Goal: Feedback & Contribution: Contribute content

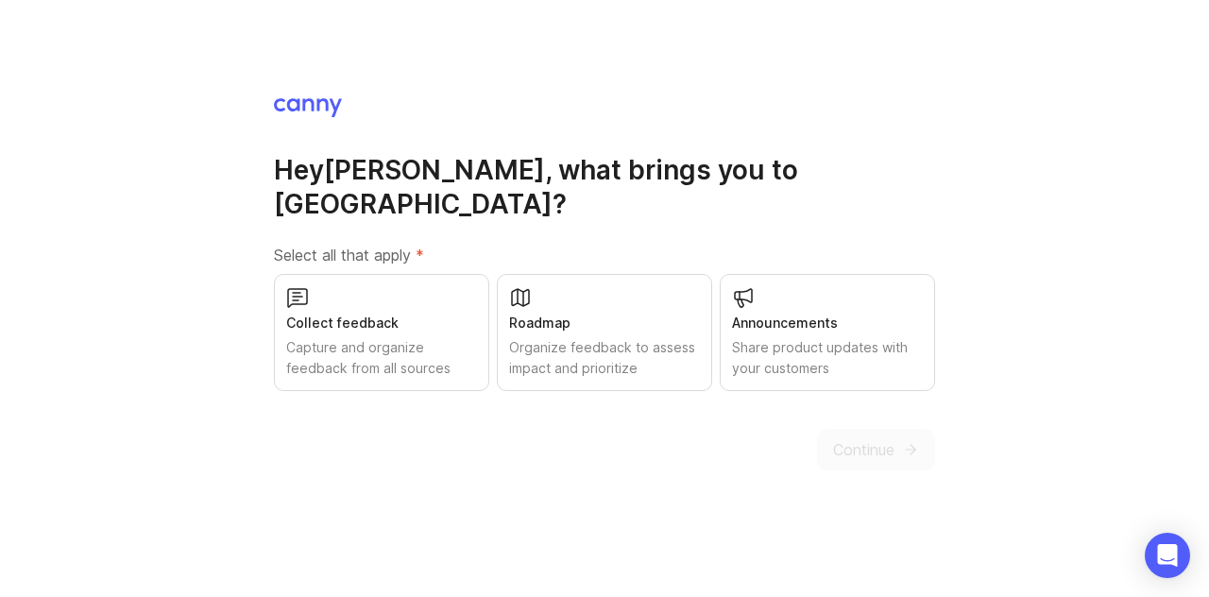
click at [406, 354] on div "Capture and organize feedback from all sources" at bounding box center [381, 358] width 191 height 42
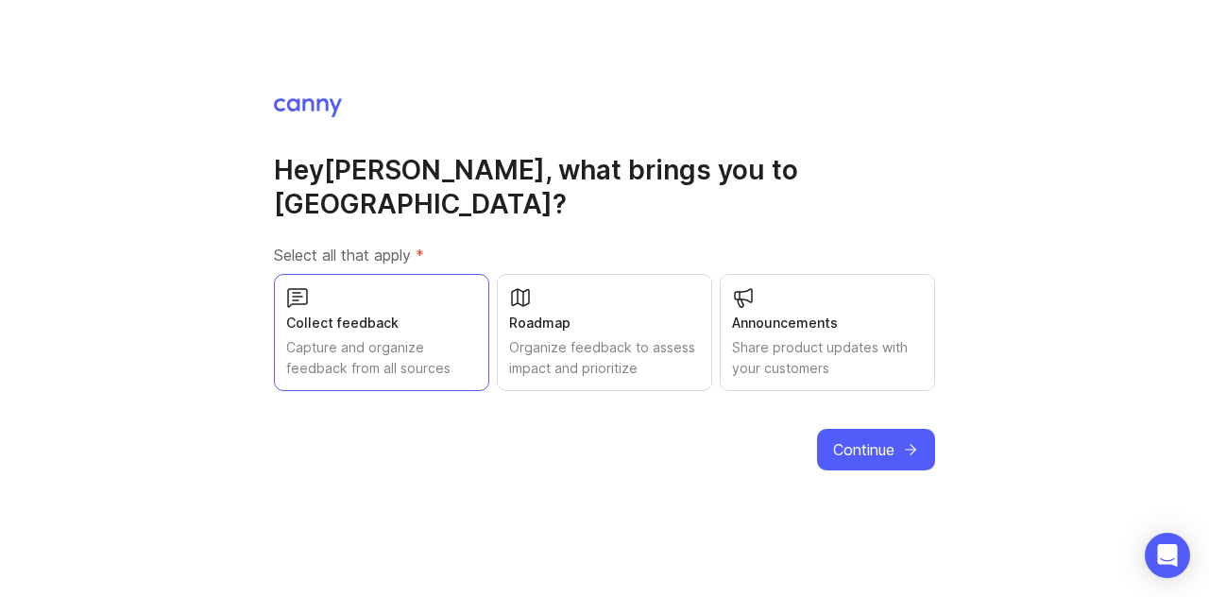
click at [592, 313] on div "Roadmap" at bounding box center [604, 323] width 191 height 21
click at [790, 281] on div "Announcements Share product updates with your customers" at bounding box center [827, 332] width 215 height 117
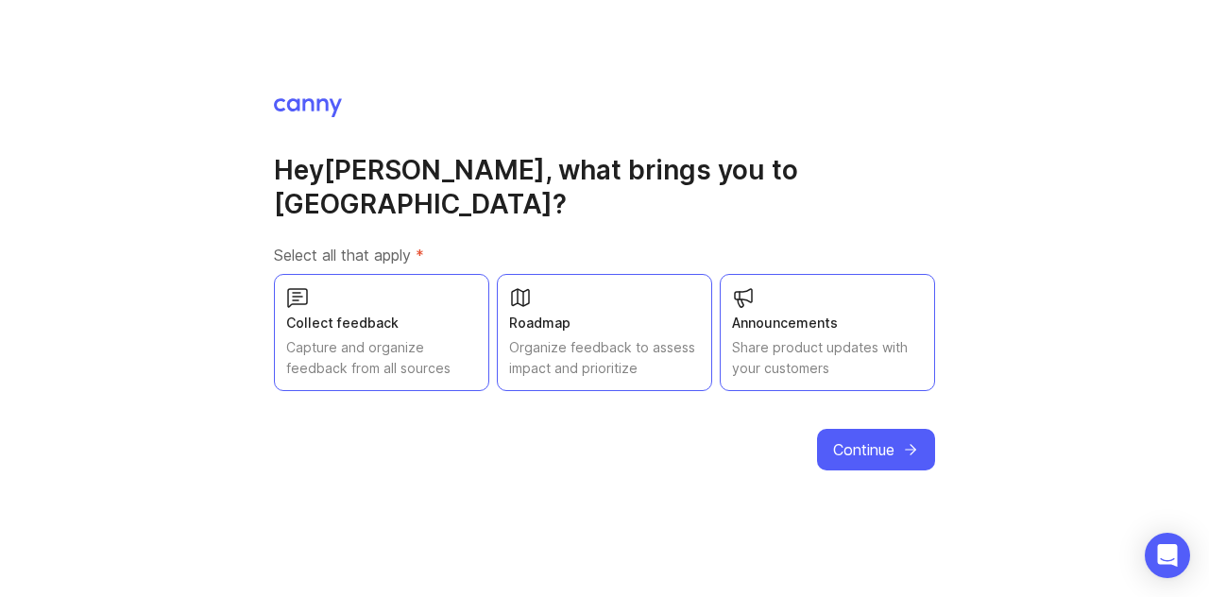
click at [872, 438] on span "Continue" at bounding box center [863, 449] width 61 height 23
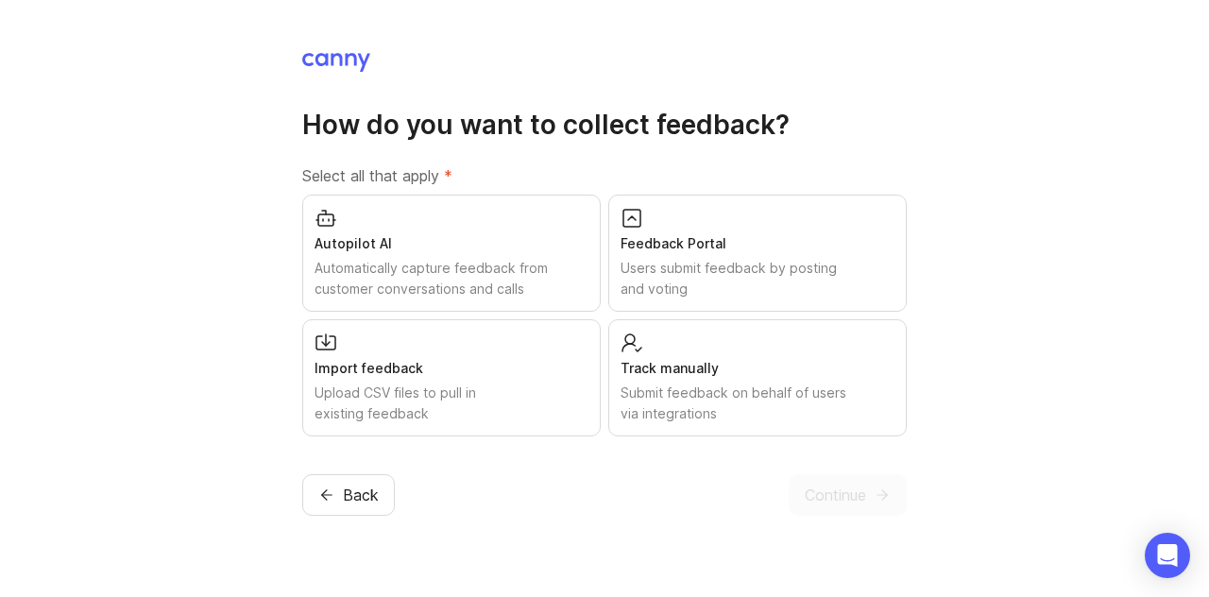
click at [788, 362] on div "Track manually" at bounding box center [758, 368] width 274 height 21
click at [849, 492] on span "Continue" at bounding box center [835, 495] width 61 height 23
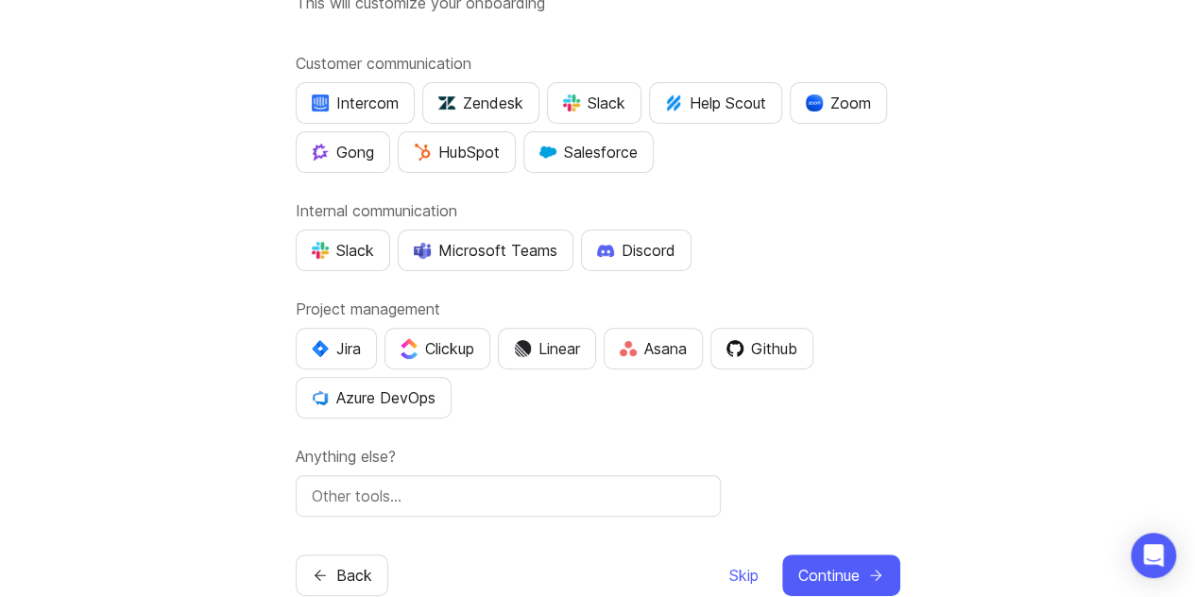
scroll to position [162, 0]
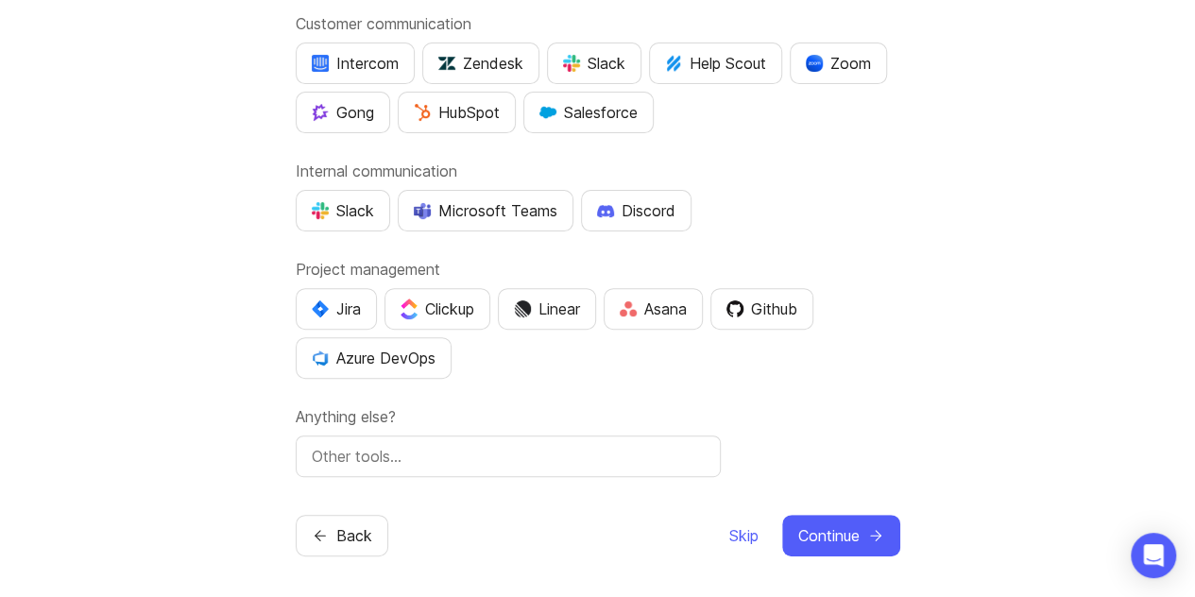
click at [729, 529] on span "Skip" at bounding box center [743, 535] width 29 height 23
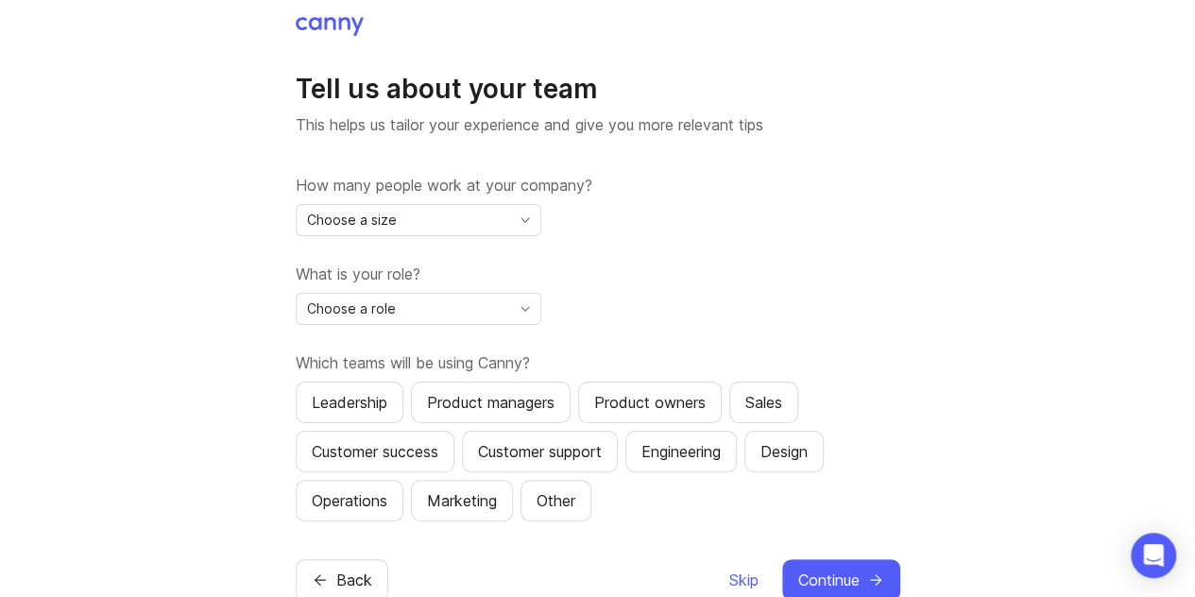
scroll to position [45, 0]
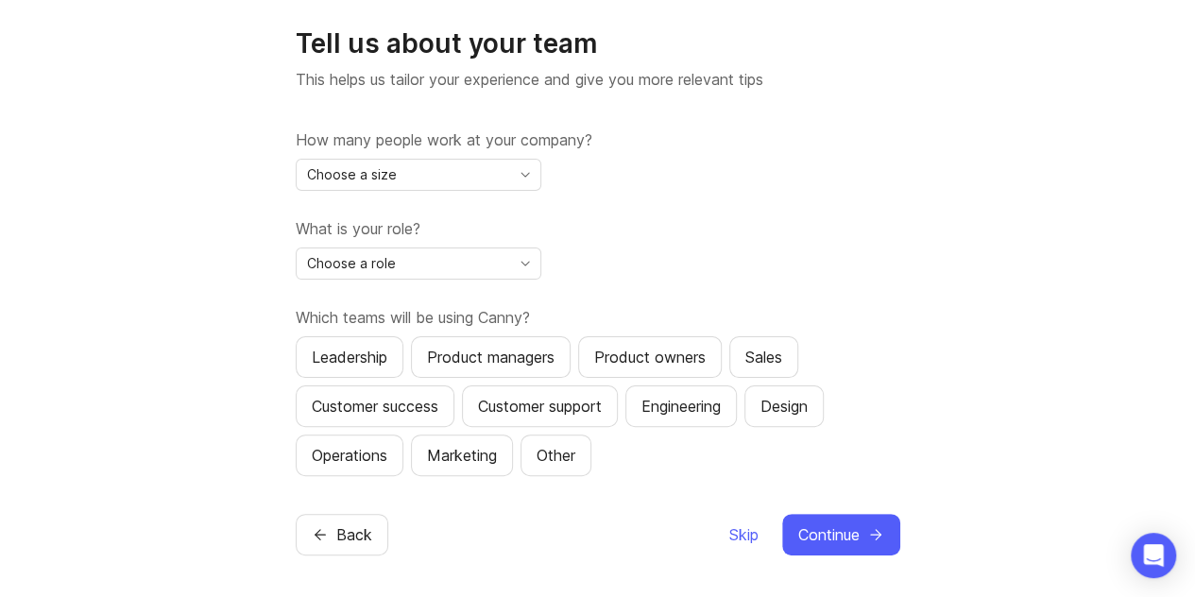
click at [743, 524] on span "Skip" at bounding box center [743, 534] width 29 height 23
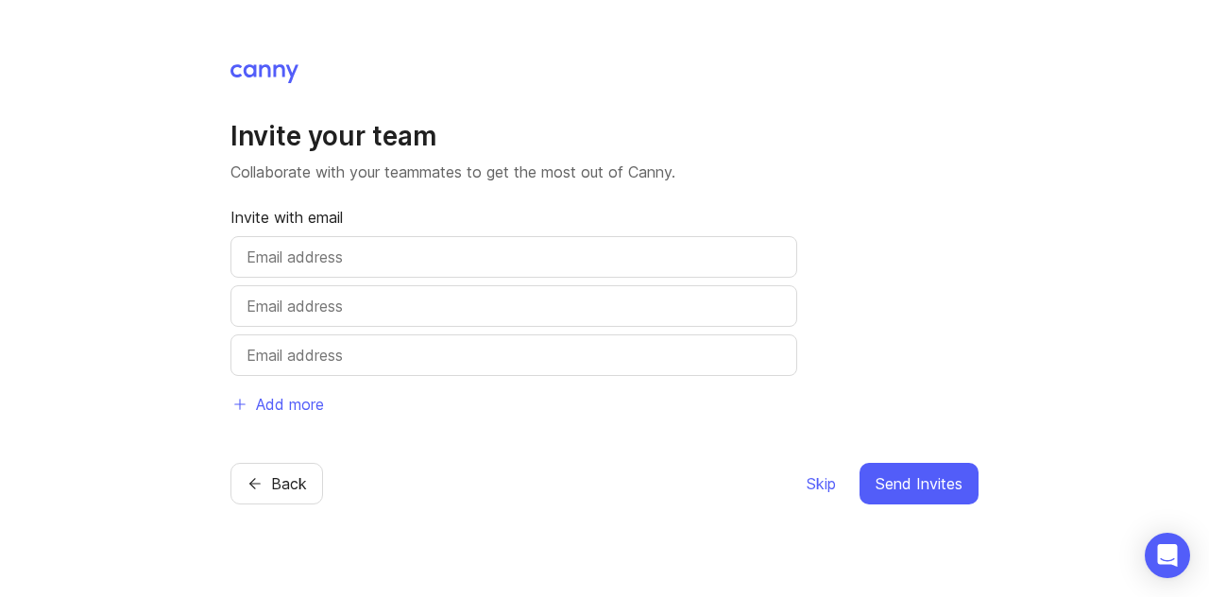
click at [822, 479] on span "Skip" at bounding box center [821, 483] width 29 height 23
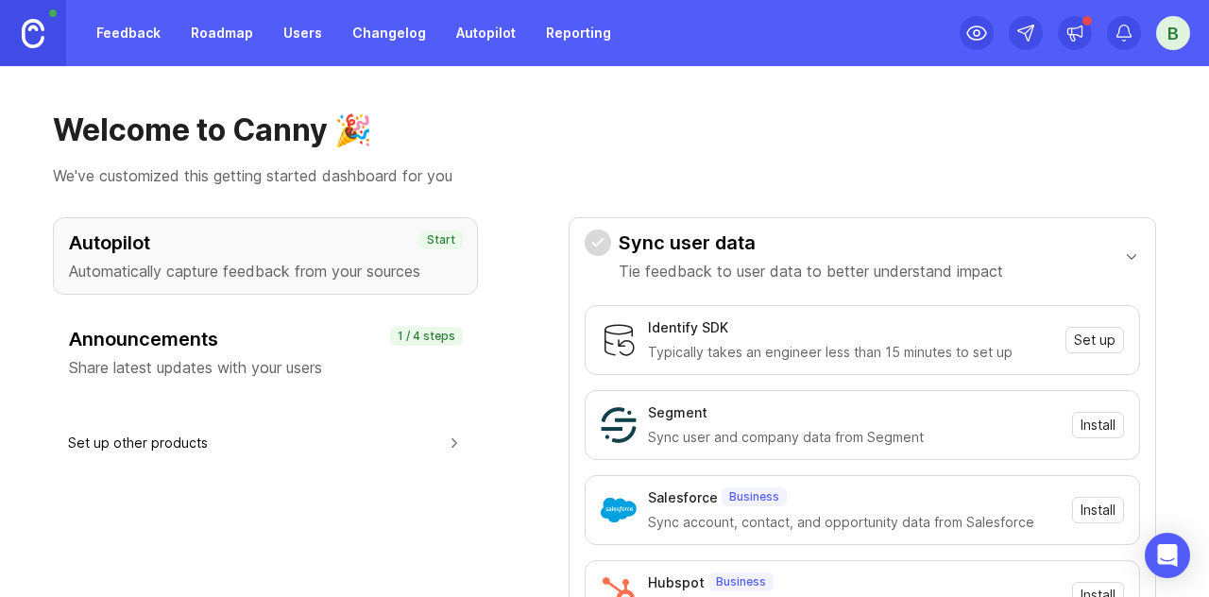
click at [286, 27] on link "Users" at bounding box center [302, 33] width 61 height 34
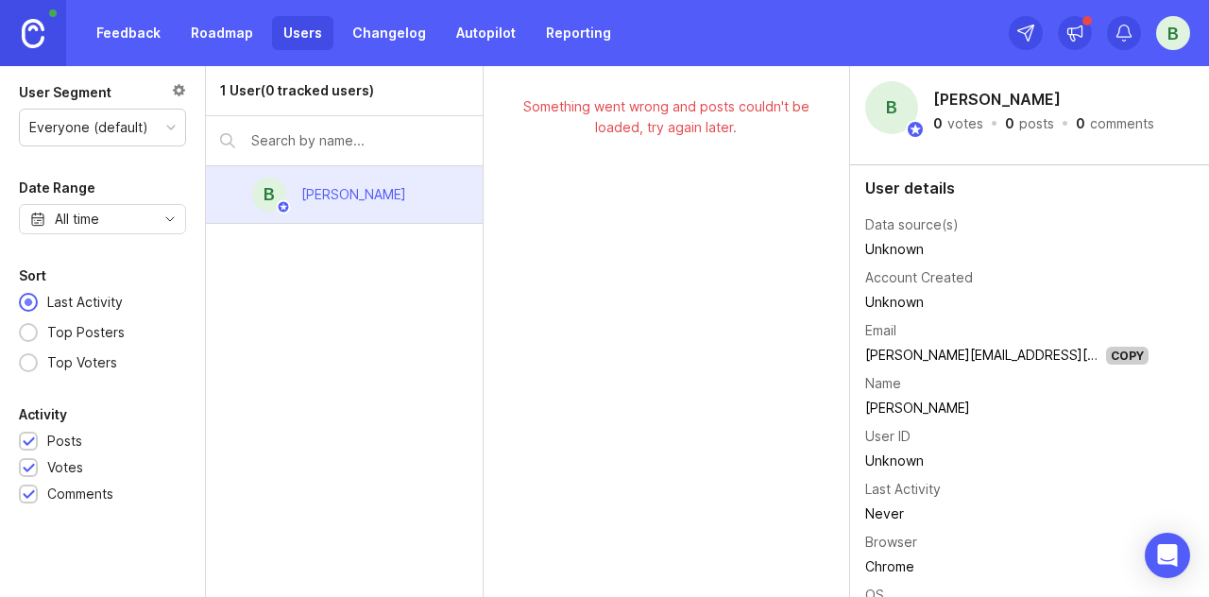
click at [1163, 22] on div "B" at bounding box center [1173, 33] width 34 height 34
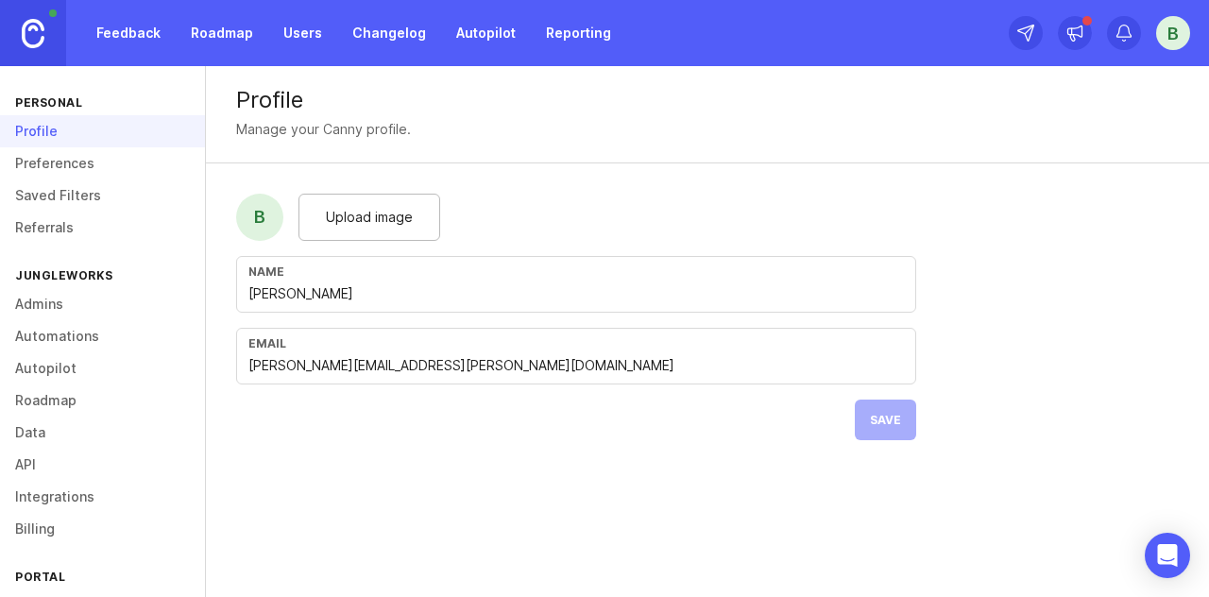
click at [40, 461] on link "API" at bounding box center [102, 465] width 205 height 32
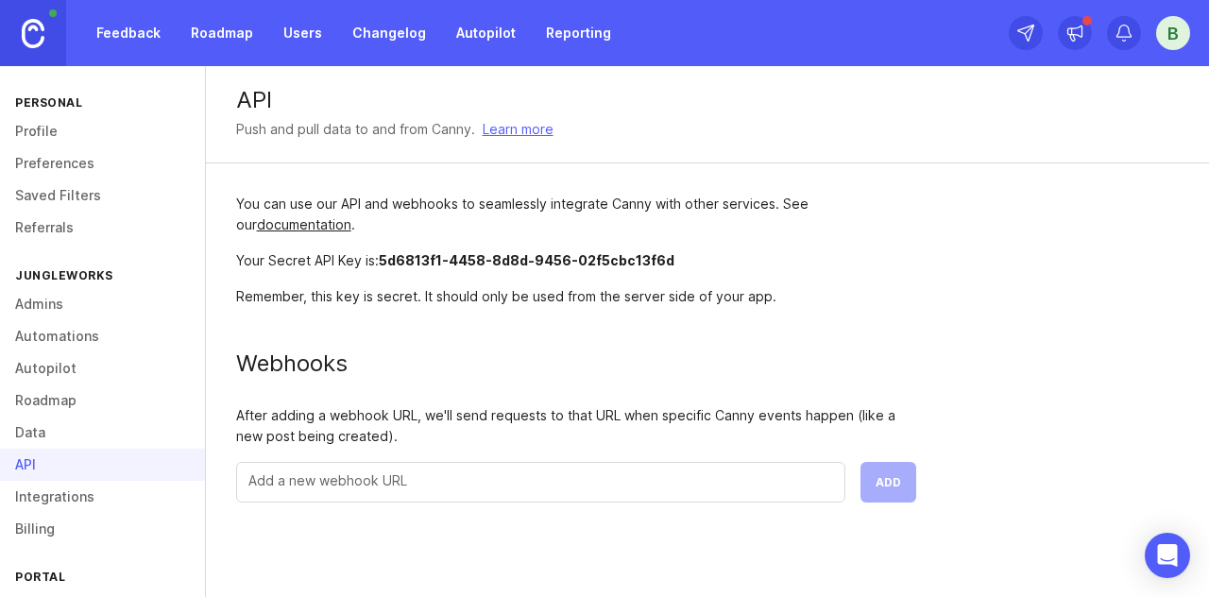
click at [462, 468] on div at bounding box center [540, 482] width 609 height 41
click at [232, 35] on link "Roadmap" at bounding box center [221, 33] width 85 height 34
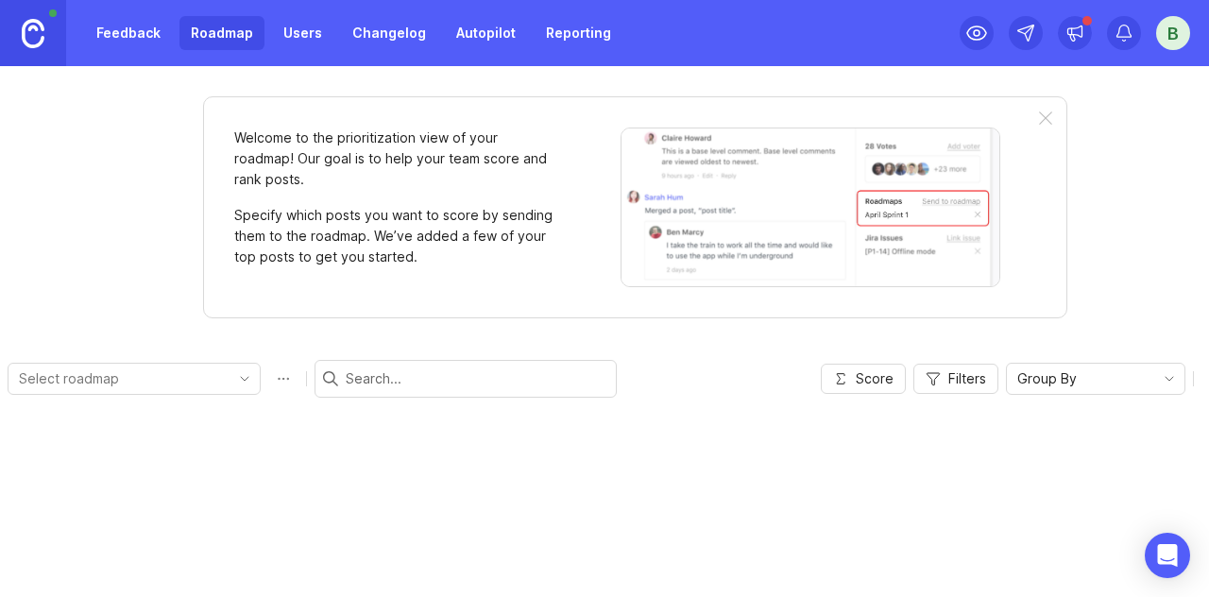
click at [351, 35] on link "Changelog" at bounding box center [389, 33] width 96 height 34
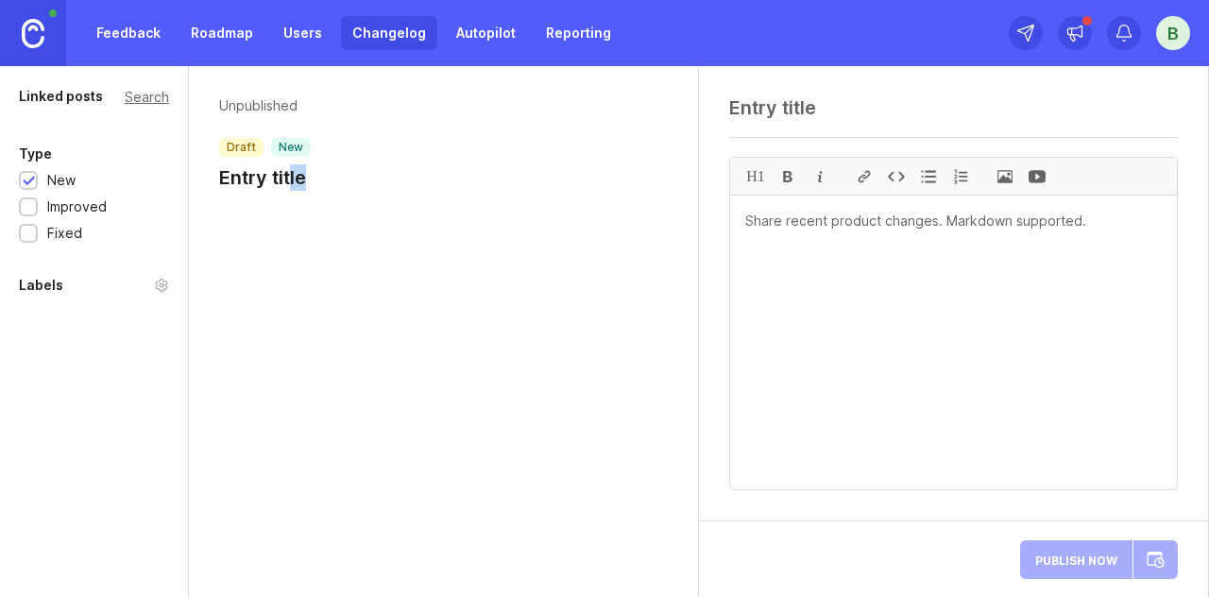
drag, startPoint x: 350, startPoint y: 276, endPoint x: 290, endPoint y: 182, distance: 111.4
click at [290, 182] on div "Unpublished draft new Entry title" at bounding box center [444, 331] width 510 height 531
click at [290, 182] on h1 "Entry title" at bounding box center [265, 177] width 92 height 26
click at [348, 257] on div "Unpublished draft new Entry title" at bounding box center [444, 331] width 510 height 531
drag, startPoint x: 1162, startPoint y: 258, endPoint x: 951, endPoint y: 258, distance: 210.7
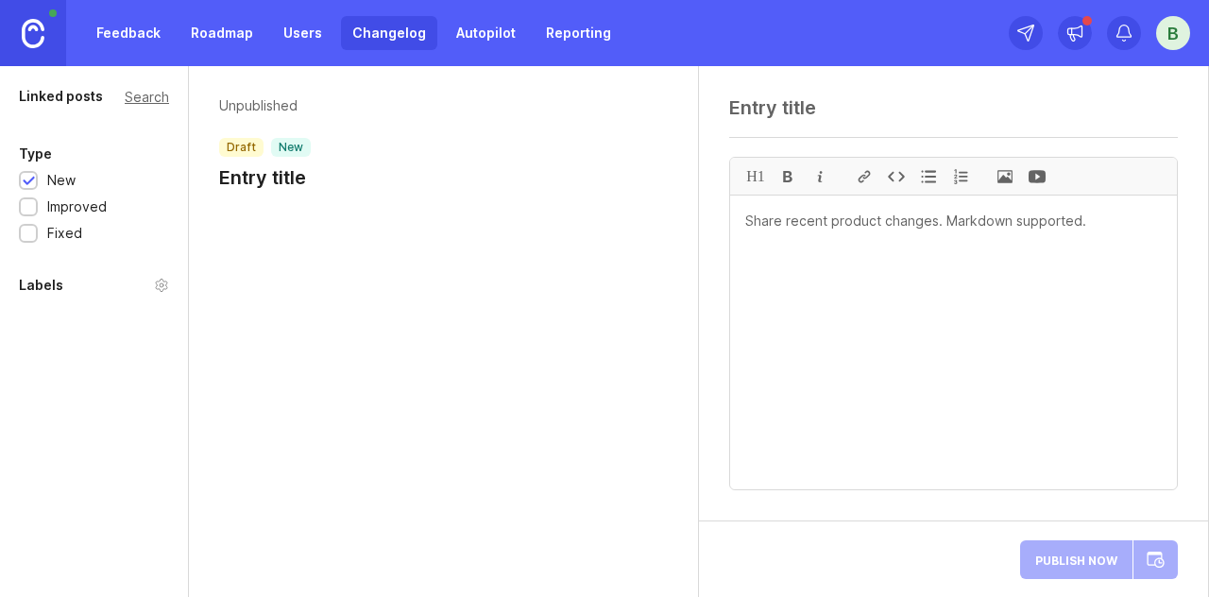
click at [951, 258] on textarea at bounding box center [953, 343] width 447 height 294
type textarea "gjjhghhghhjhjhjhj"
click at [854, 107] on textarea at bounding box center [953, 107] width 449 height 23
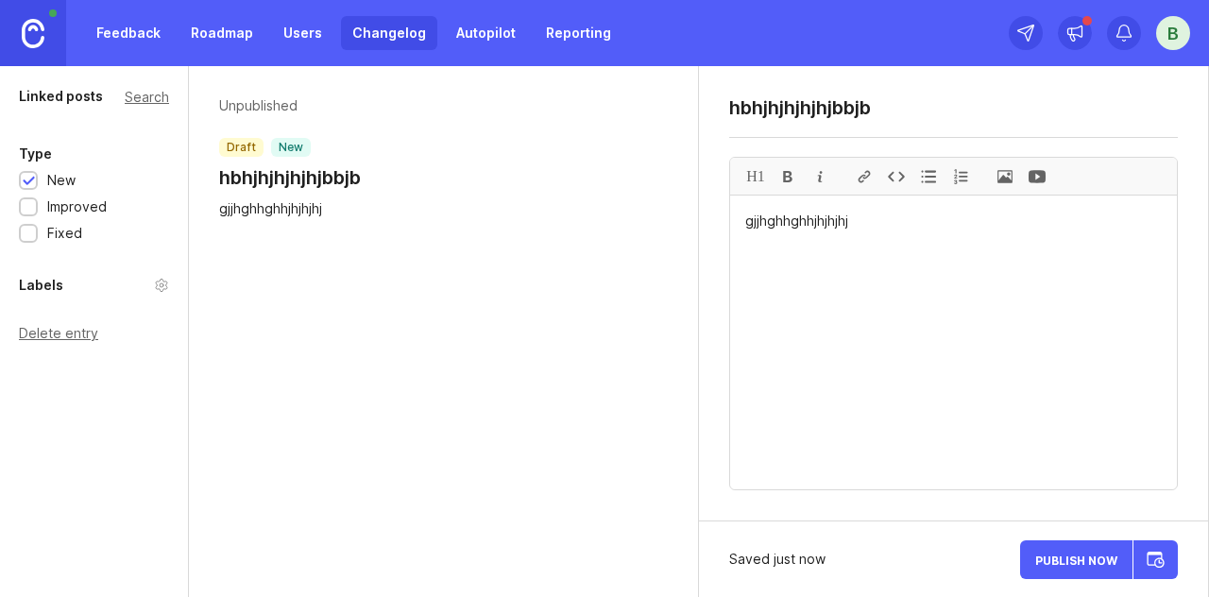
type textarea "hbhjhjhjhjhjbbjb"
click at [1083, 564] on span "Publish Now" at bounding box center [1076, 560] width 82 height 12
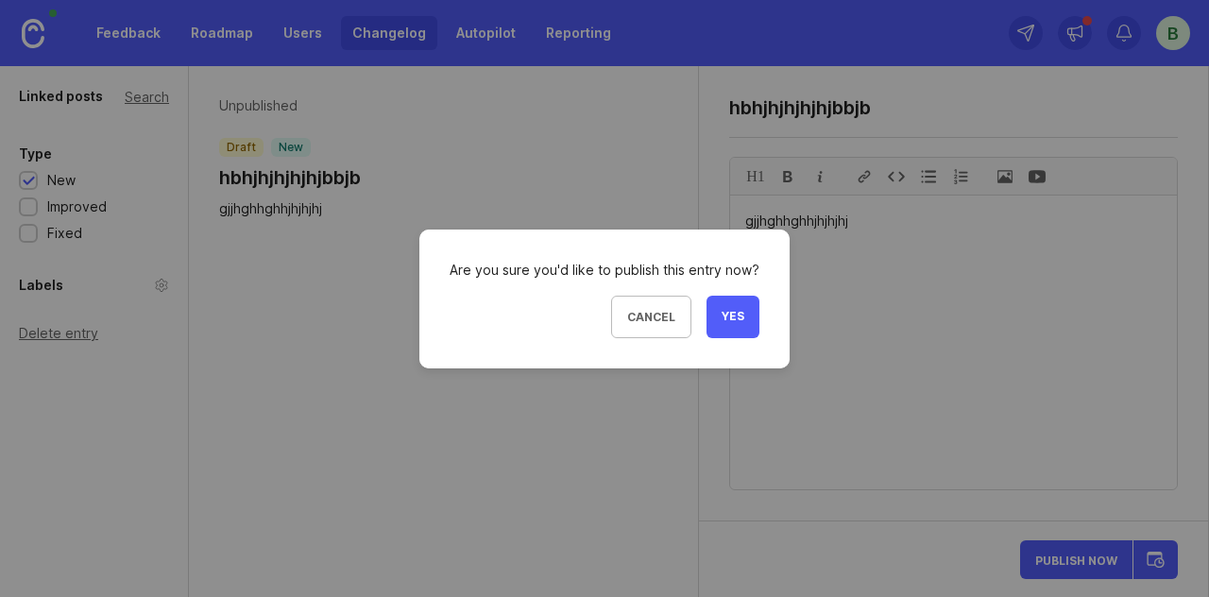
click at [743, 312] on button "Yes" at bounding box center [733, 317] width 53 height 43
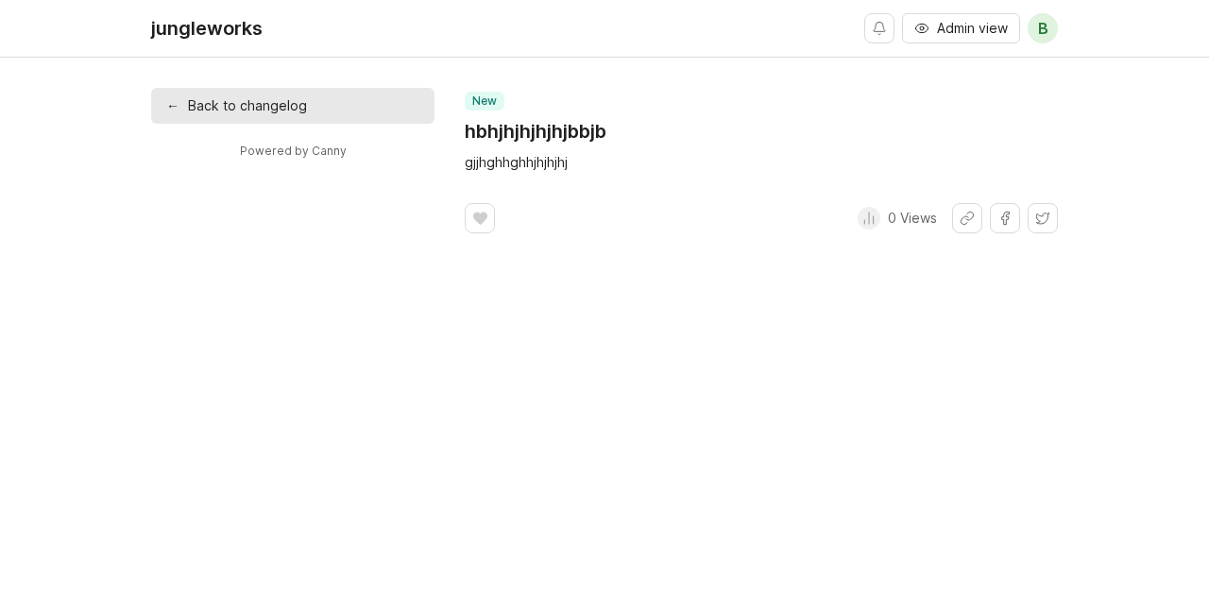
click at [979, 32] on span "Admin view" at bounding box center [972, 28] width 71 height 19
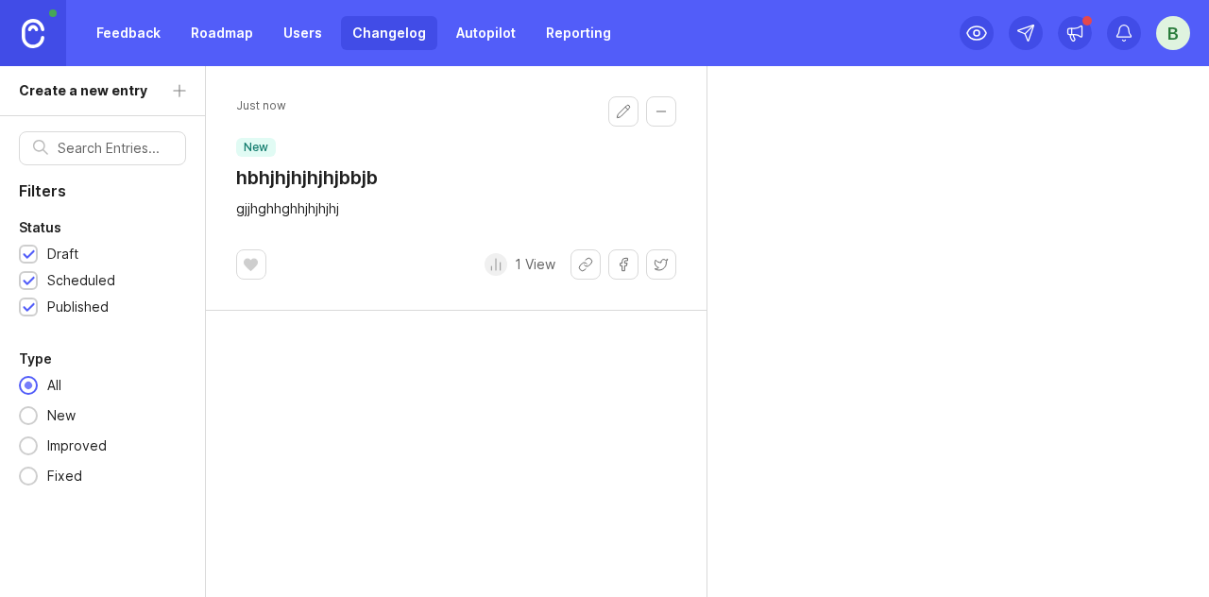
click at [294, 24] on link "Users" at bounding box center [302, 33] width 61 height 34
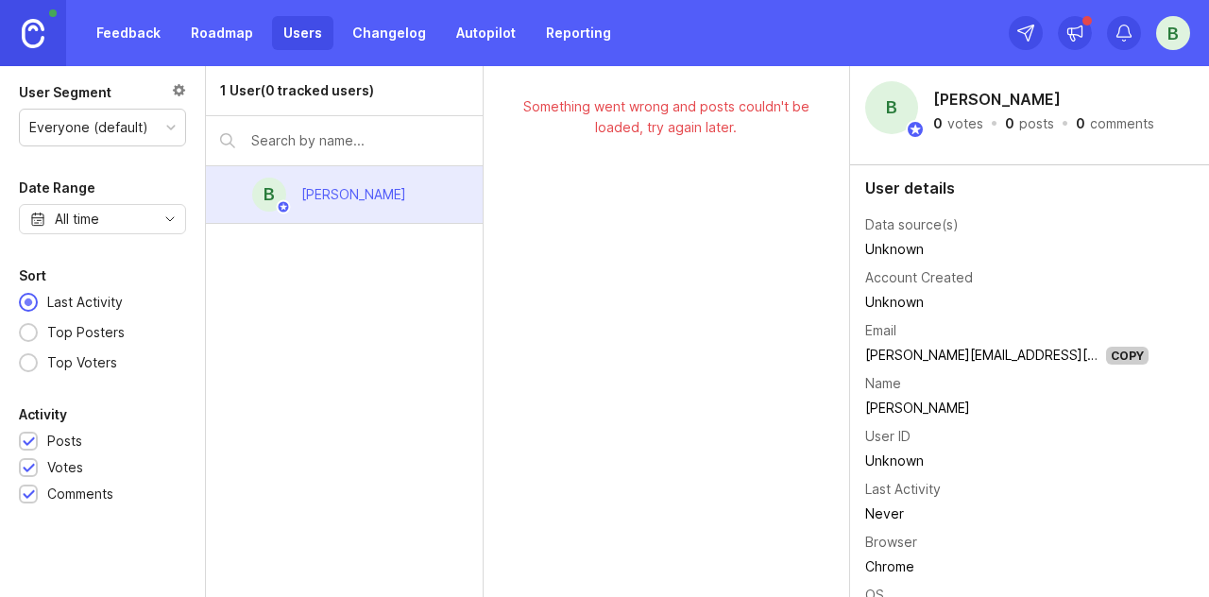
click at [232, 24] on link "Roadmap" at bounding box center [221, 33] width 85 height 34
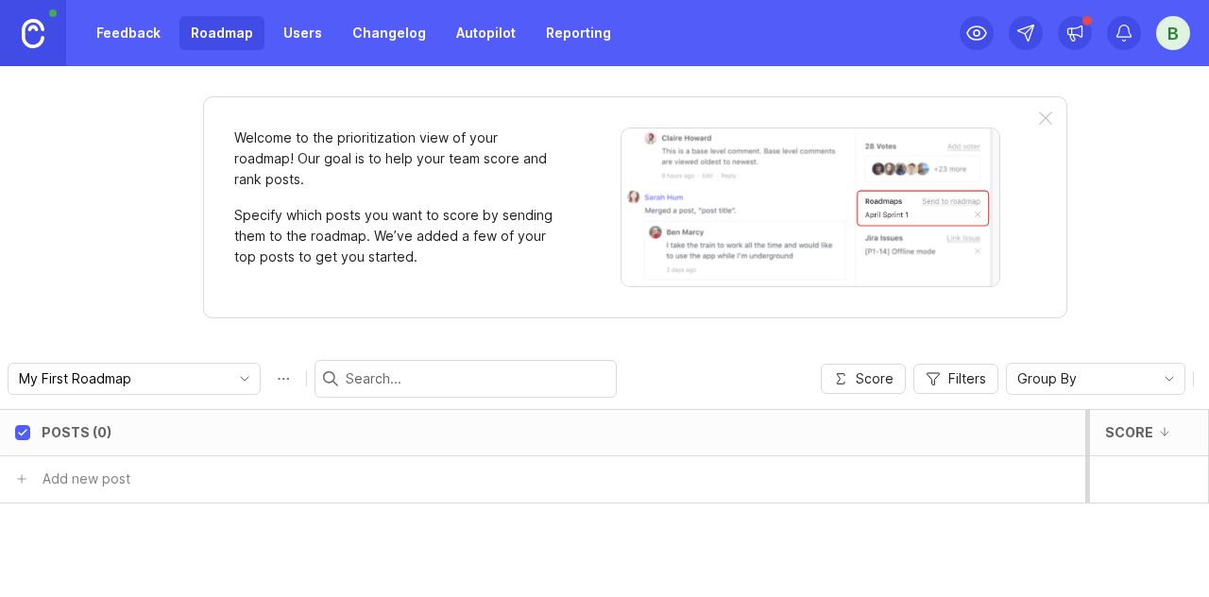
click at [147, 24] on link "Feedback" at bounding box center [128, 33] width 87 height 34
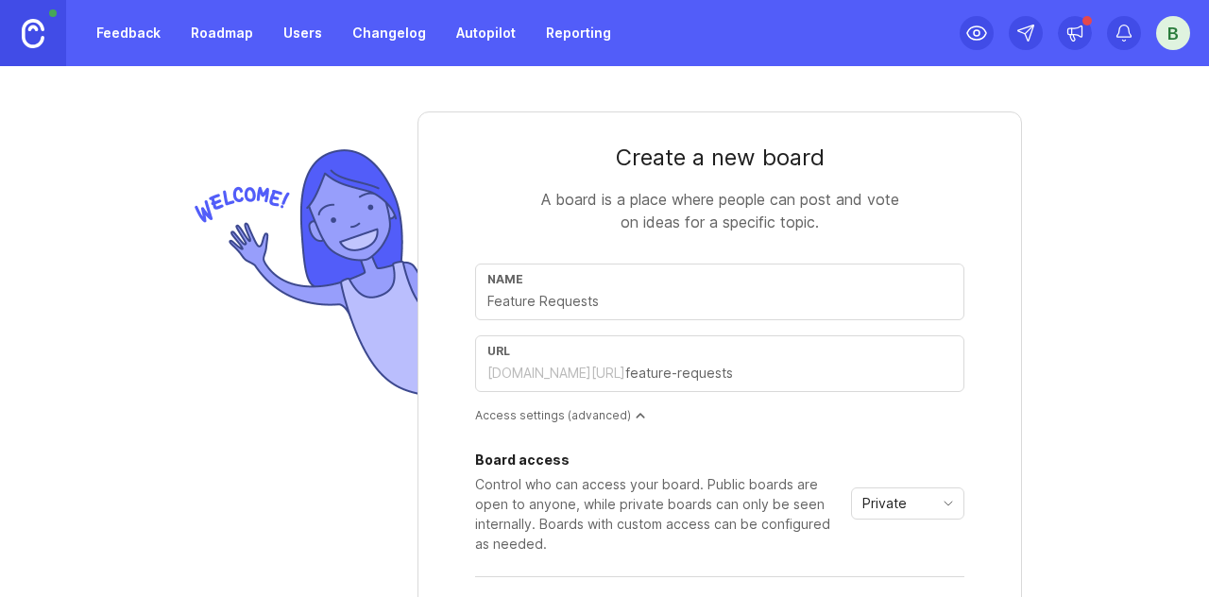
click at [507, 386] on div "url [DOMAIN_NAME][URL]" at bounding box center [719, 363] width 489 height 57
click at [373, 33] on link "Changelog" at bounding box center [389, 33] width 96 height 34
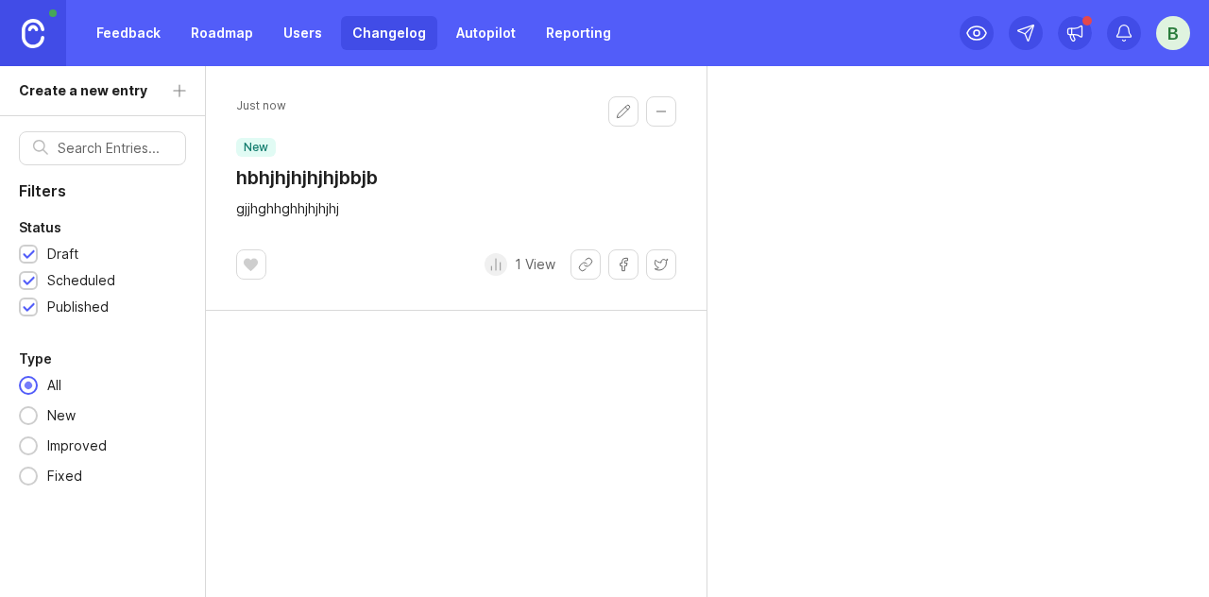
click at [513, 29] on link "Autopilot" at bounding box center [486, 33] width 82 height 34
click at [550, 26] on link "Reporting" at bounding box center [579, 33] width 88 height 34
click at [445, 43] on link "Autopilot" at bounding box center [486, 33] width 82 height 34
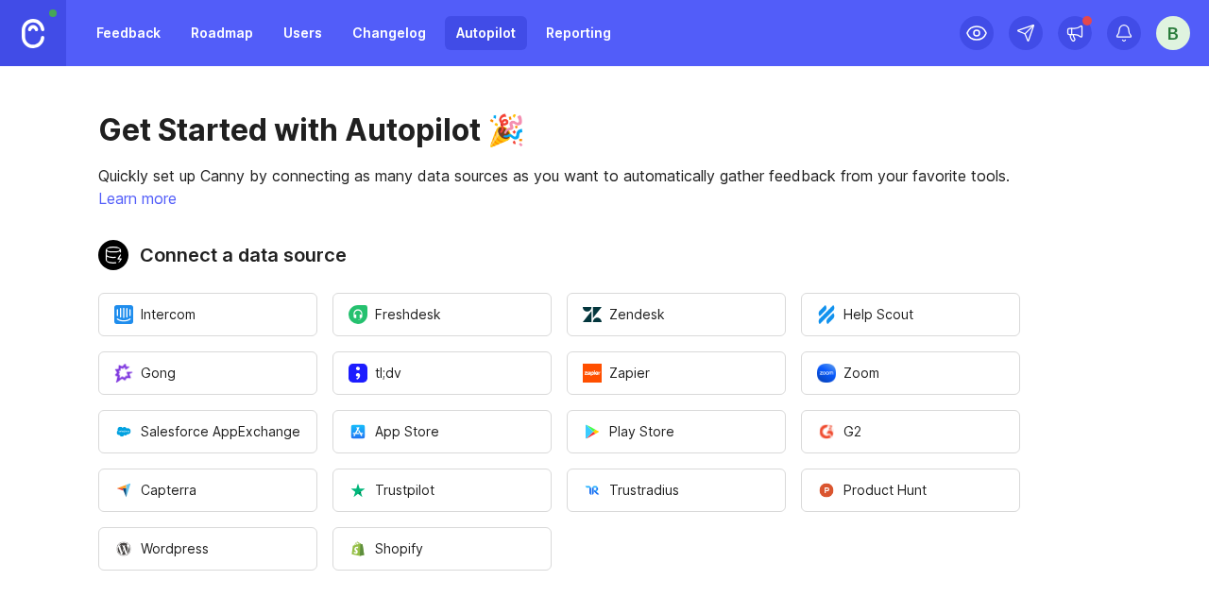
click at [572, 46] on link "Reporting" at bounding box center [579, 33] width 88 height 34
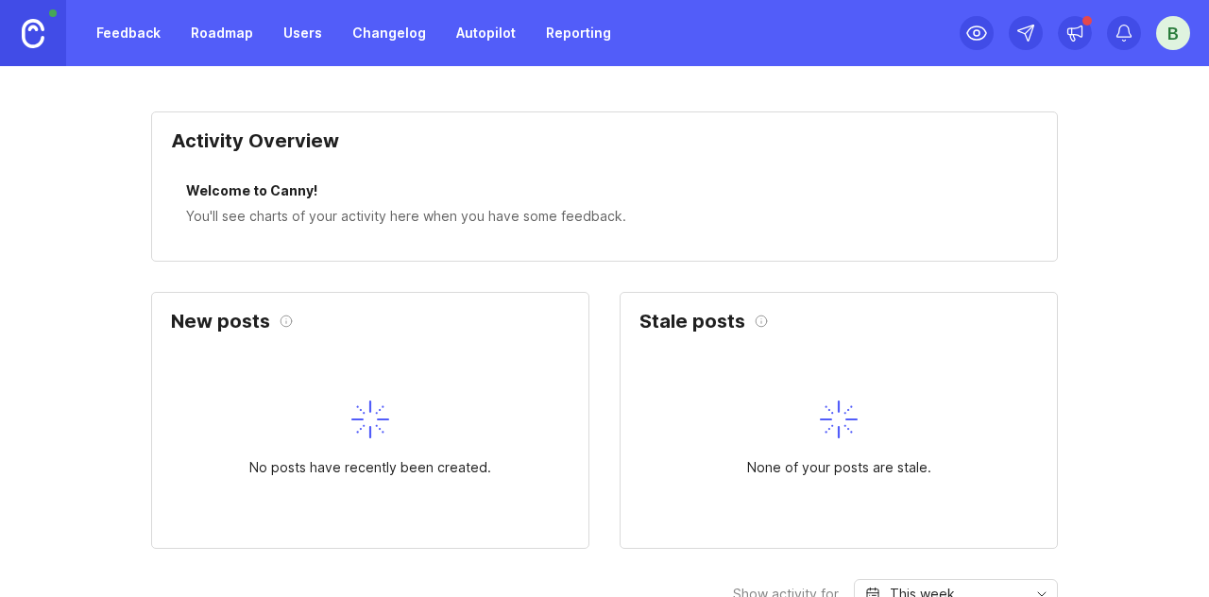
click at [414, 68] on div "Activity Overview Welcome to Canny! You'll see charts of your activity here whe…" at bounding box center [604, 331] width 1209 height 531
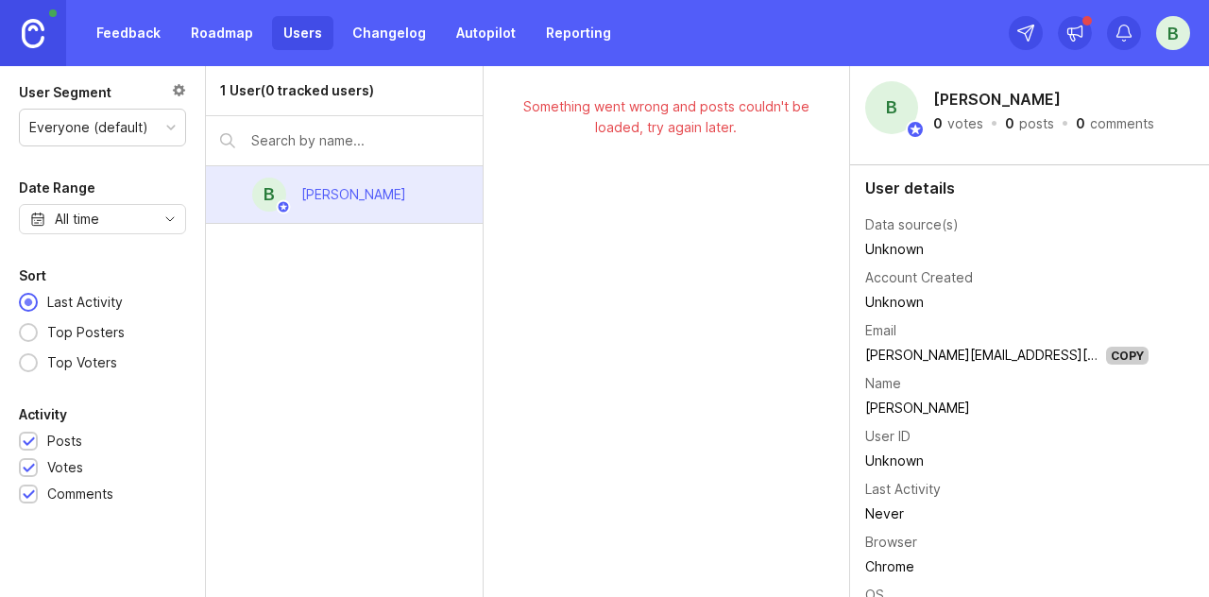
click at [393, 33] on link "Changelog" at bounding box center [389, 33] width 96 height 34
click at [123, 135] on div "Everyone (default)" at bounding box center [88, 127] width 119 height 21
